Goal: Book appointment/travel/reservation

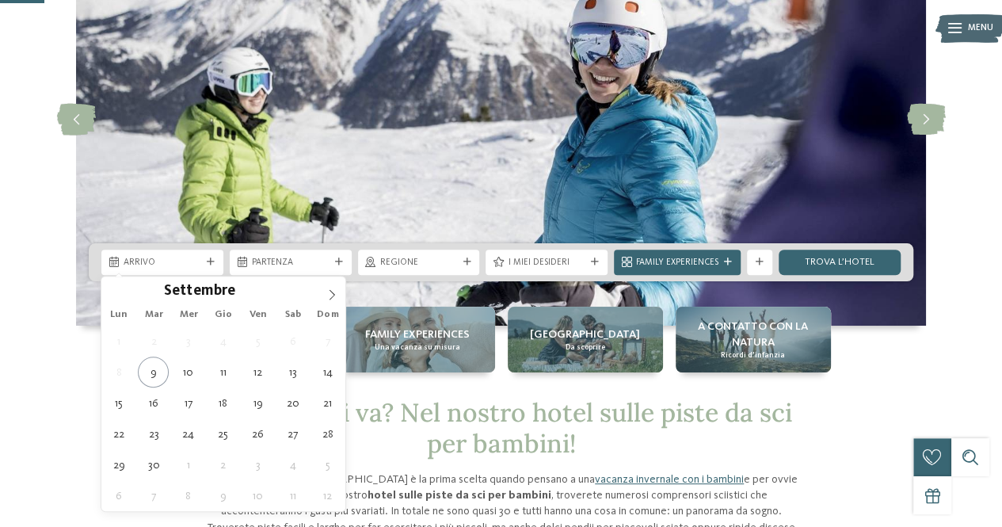
click at [162, 259] on span "Arrivo" at bounding box center [163, 263] width 78 height 13
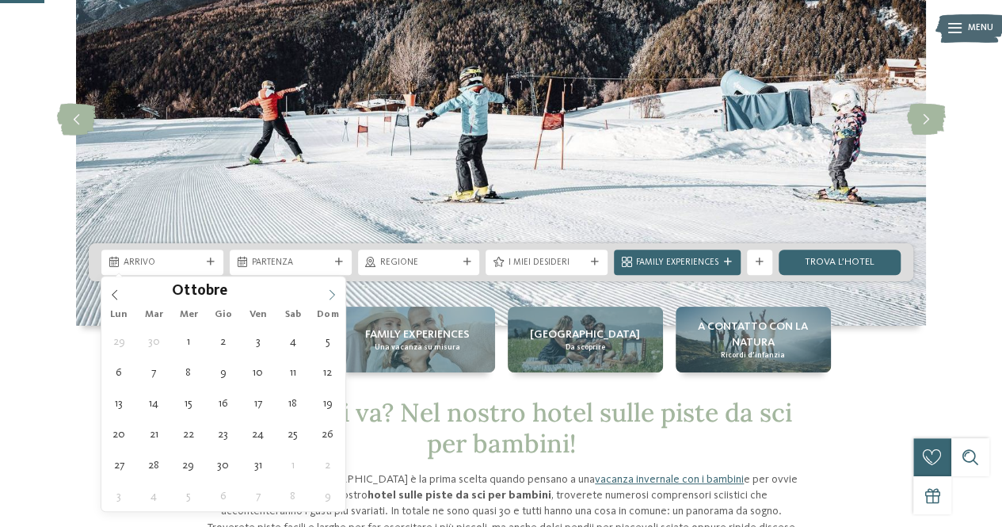
click at [330, 293] on icon at bounding box center [331, 294] width 11 height 11
type input "****"
click at [330, 293] on icon at bounding box center [331, 294] width 11 height 11
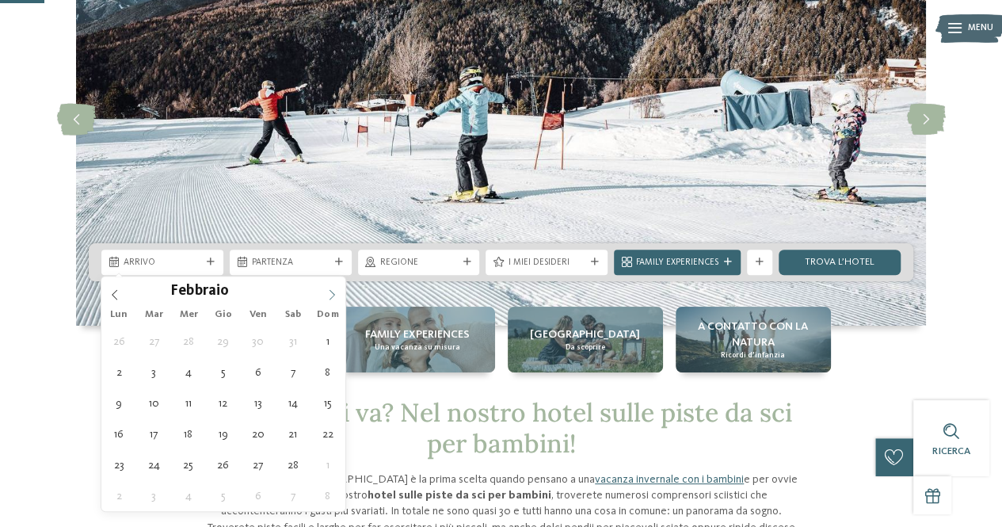
click at [330, 293] on icon at bounding box center [331, 294] width 11 height 11
click at [117, 286] on span at bounding box center [114, 290] width 27 height 27
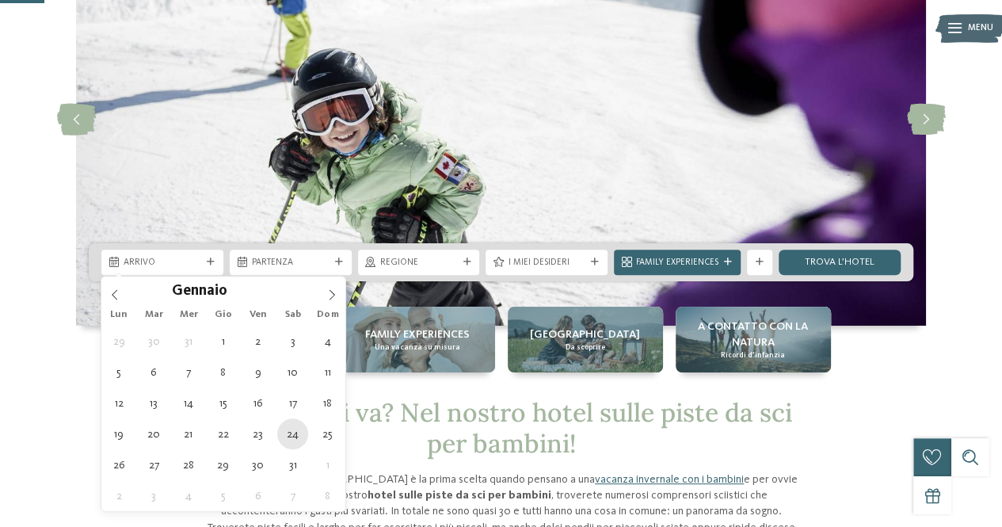
type div "24.01.2026"
type input "****"
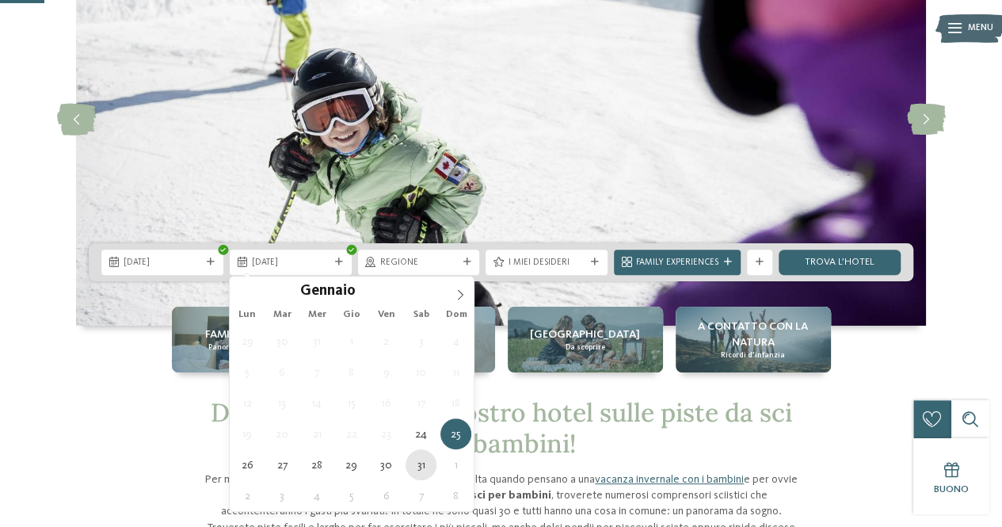
type div "31.01.2026"
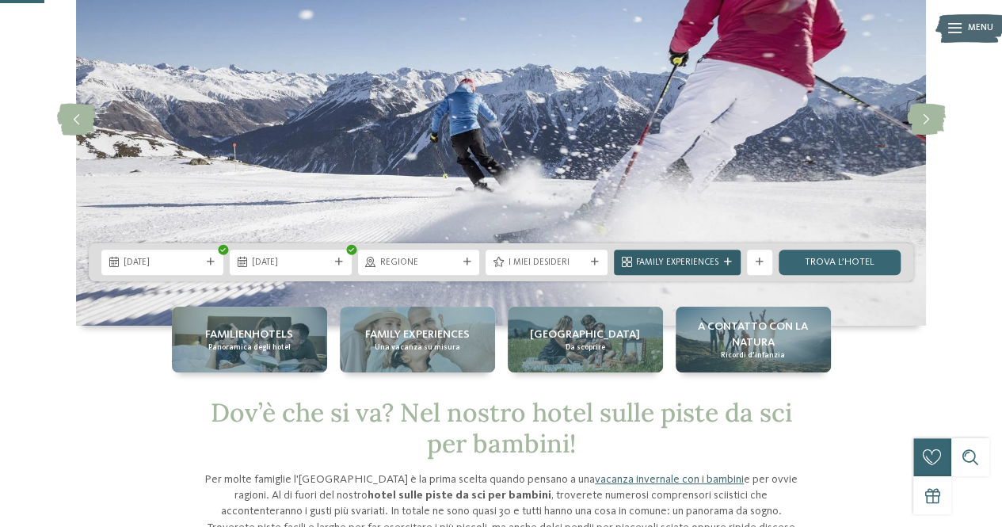
click at [689, 267] on span "Family Experiences" at bounding box center [677, 263] width 82 height 13
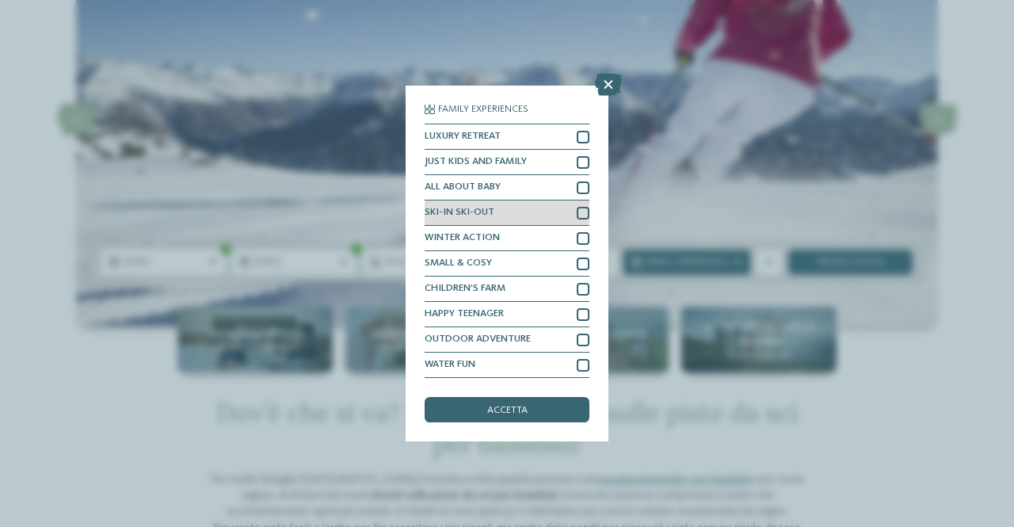
click at [580, 214] on div at bounding box center [583, 213] width 13 height 13
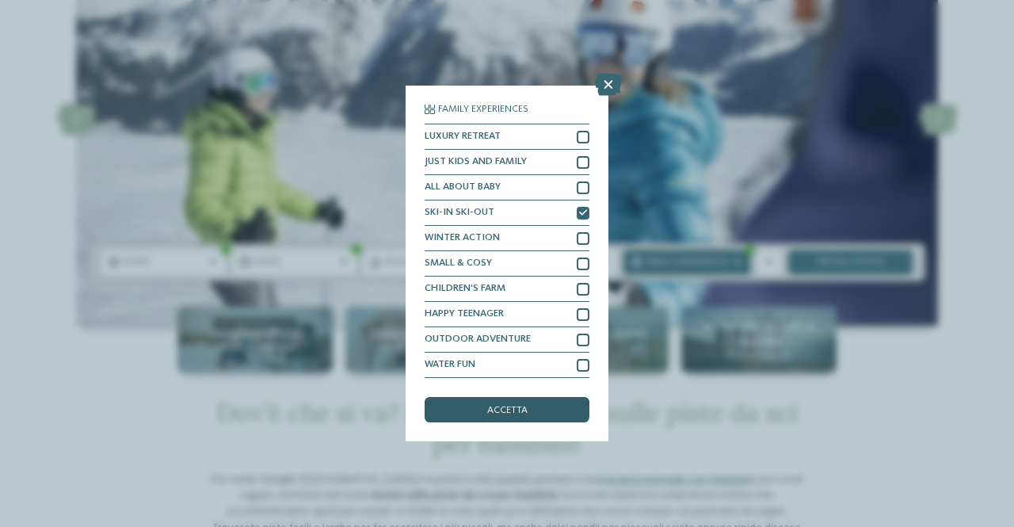
click at [548, 405] on div "accetta" at bounding box center [507, 409] width 165 height 25
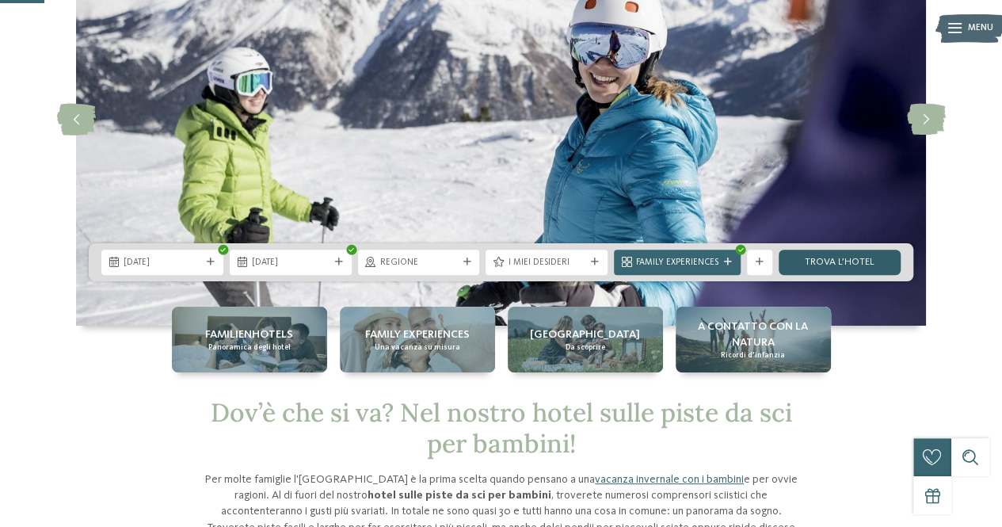
click at [853, 251] on link "trova l’hotel" at bounding box center [840, 262] width 122 height 25
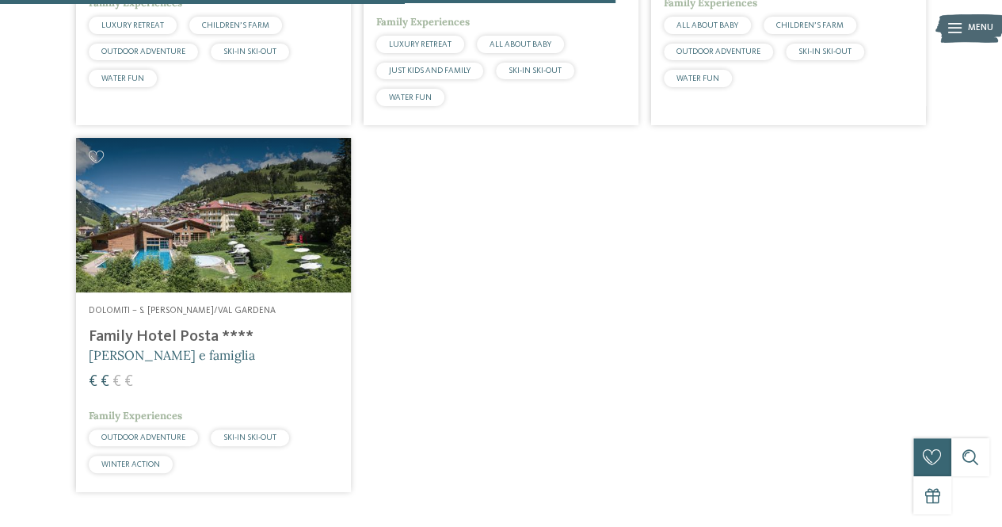
scroll to position [1154, 0]
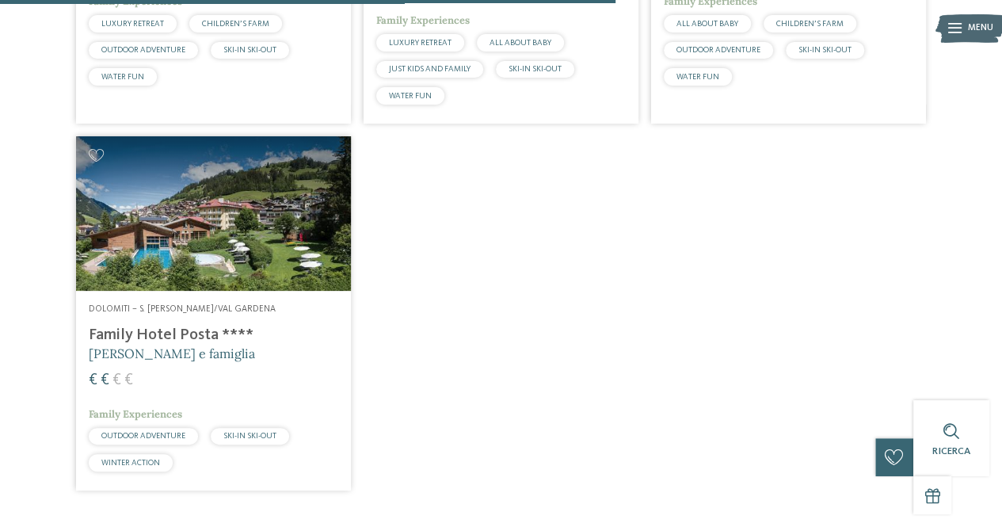
click at [152, 335] on h4 "Family Hotel Posta ****" at bounding box center [214, 335] width 250 height 19
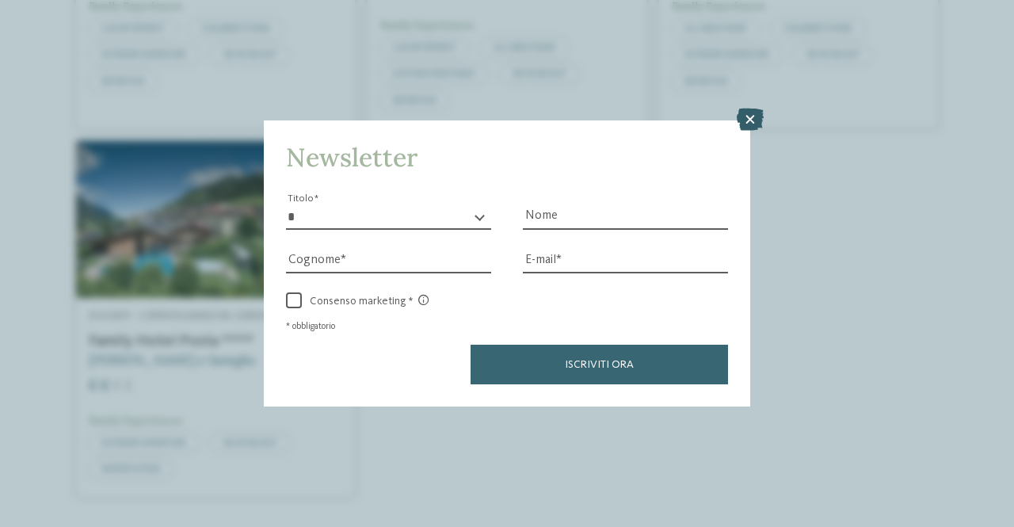
click at [757, 115] on icon at bounding box center [750, 120] width 27 height 22
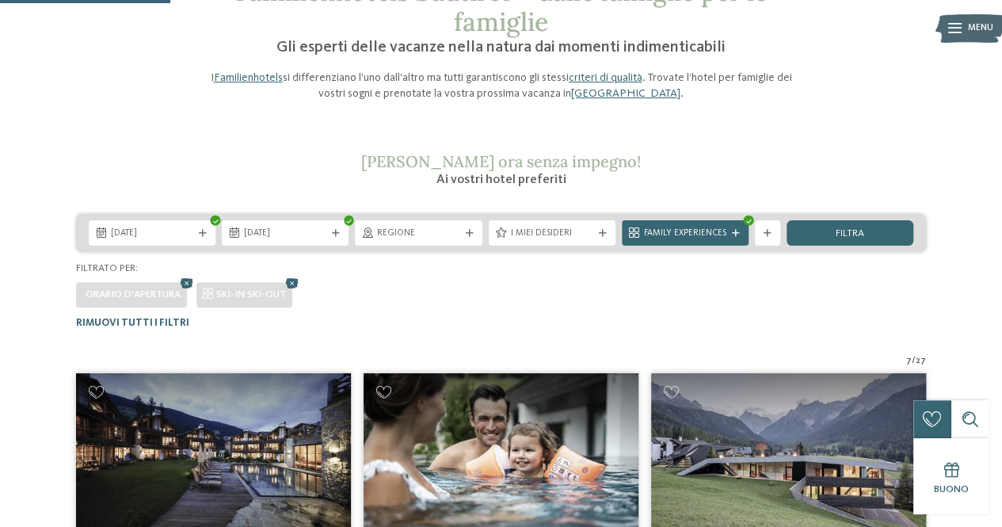
scroll to position [0, 0]
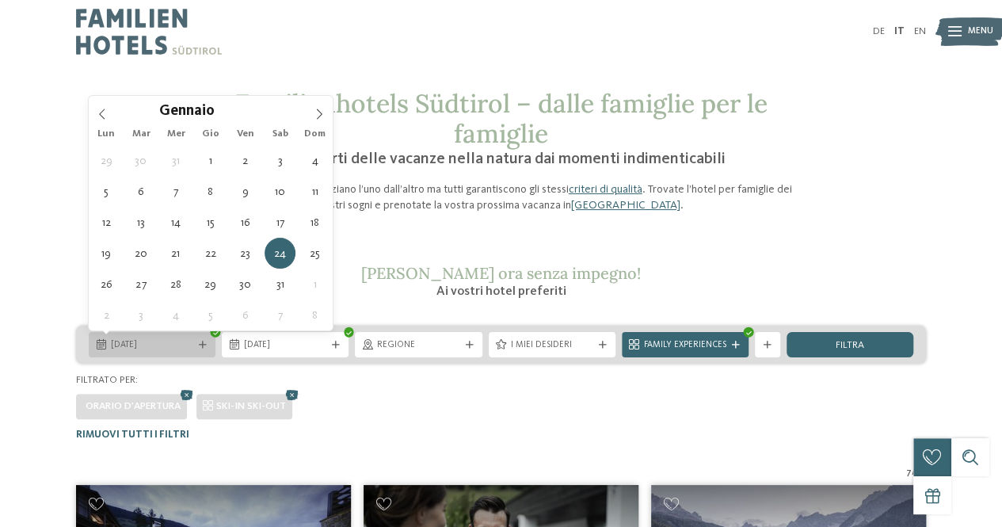
click at [155, 342] on span "24.01.2026" at bounding box center [152, 345] width 82 height 13
type div "31.01.2026"
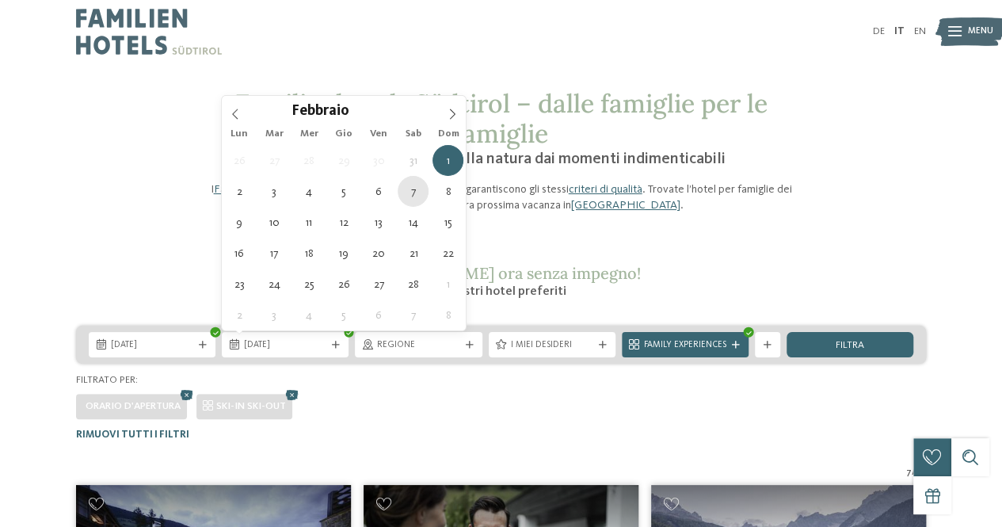
type div "07.02.2026"
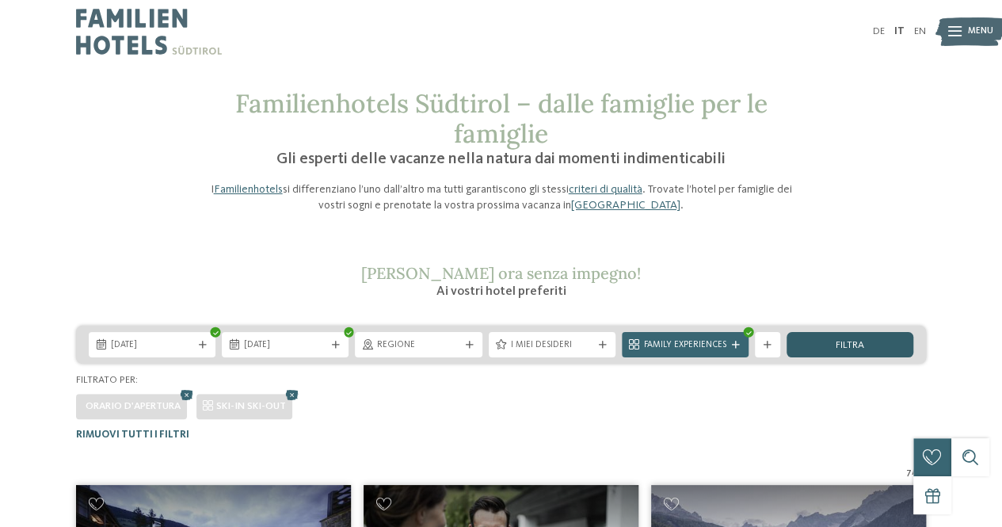
click at [861, 338] on div "filtra" at bounding box center [850, 344] width 127 height 25
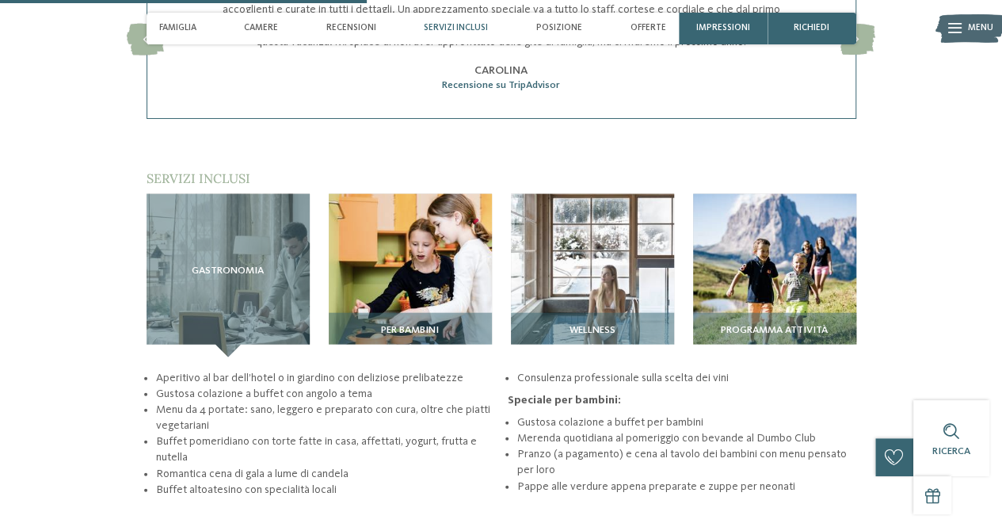
scroll to position [1610, 0]
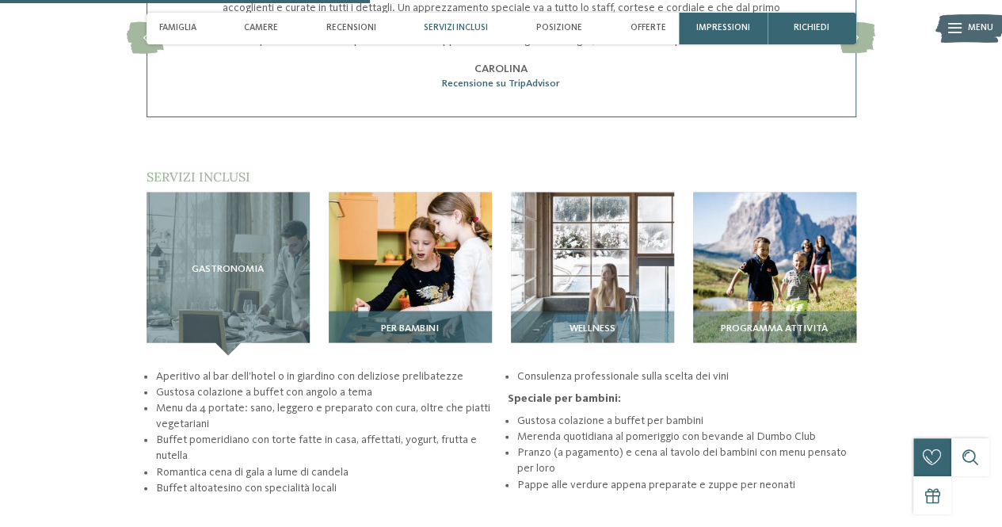
click at [405, 269] on img at bounding box center [410, 274] width 163 height 163
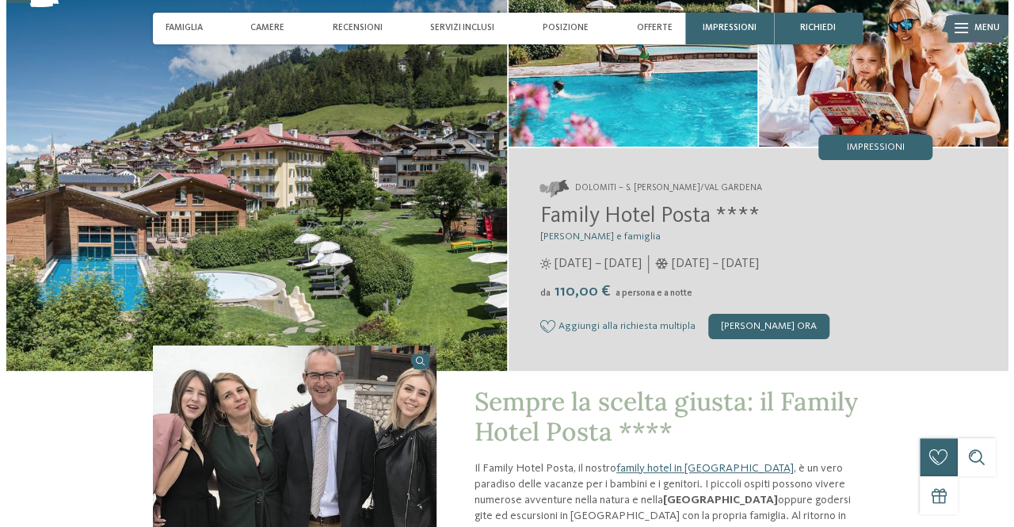
scroll to position [101, 0]
